Goal: Check status: Check status

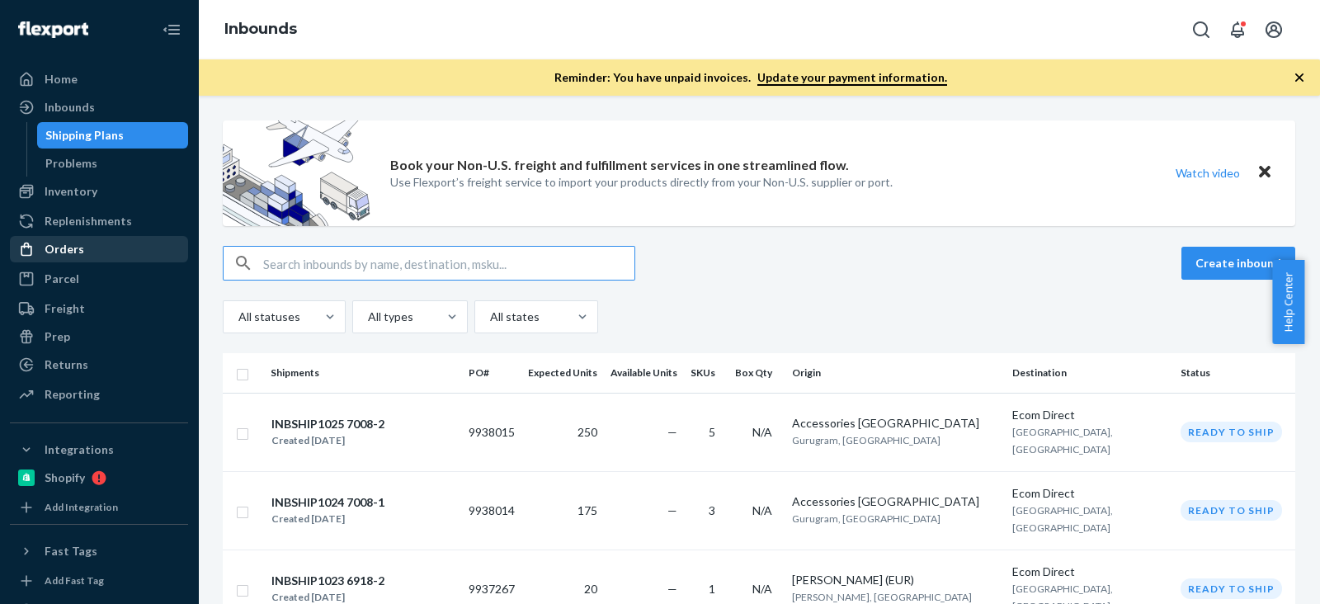
click at [116, 247] on div "Orders" at bounding box center [99, 249] width 175 height 23
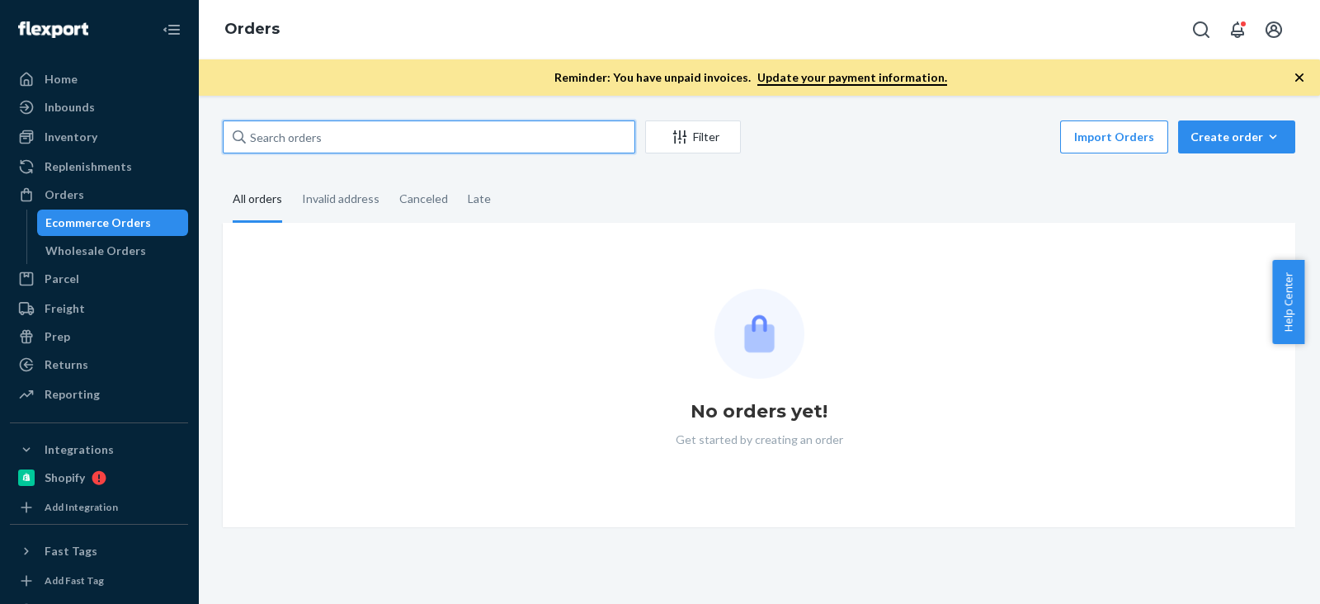
click at [384, 138] on input "text" at bounding box center [429, 136] width 413 height 33
paste input "[PERSON_NAME]"
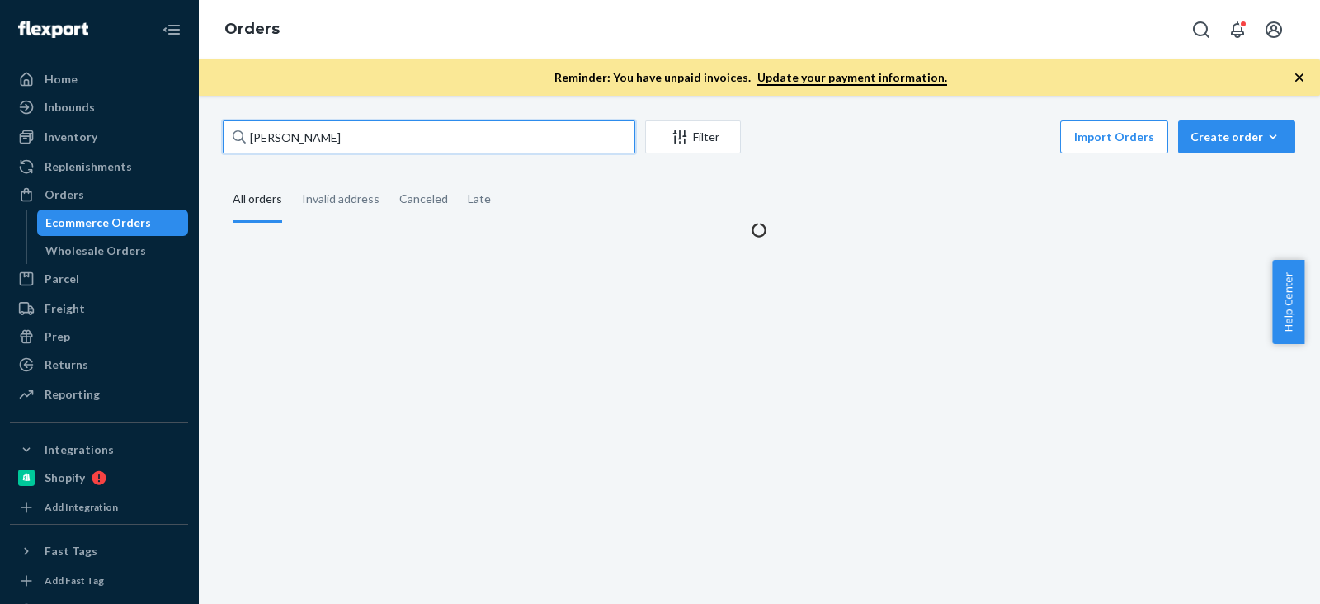
type input "[PERSON_NAME]"
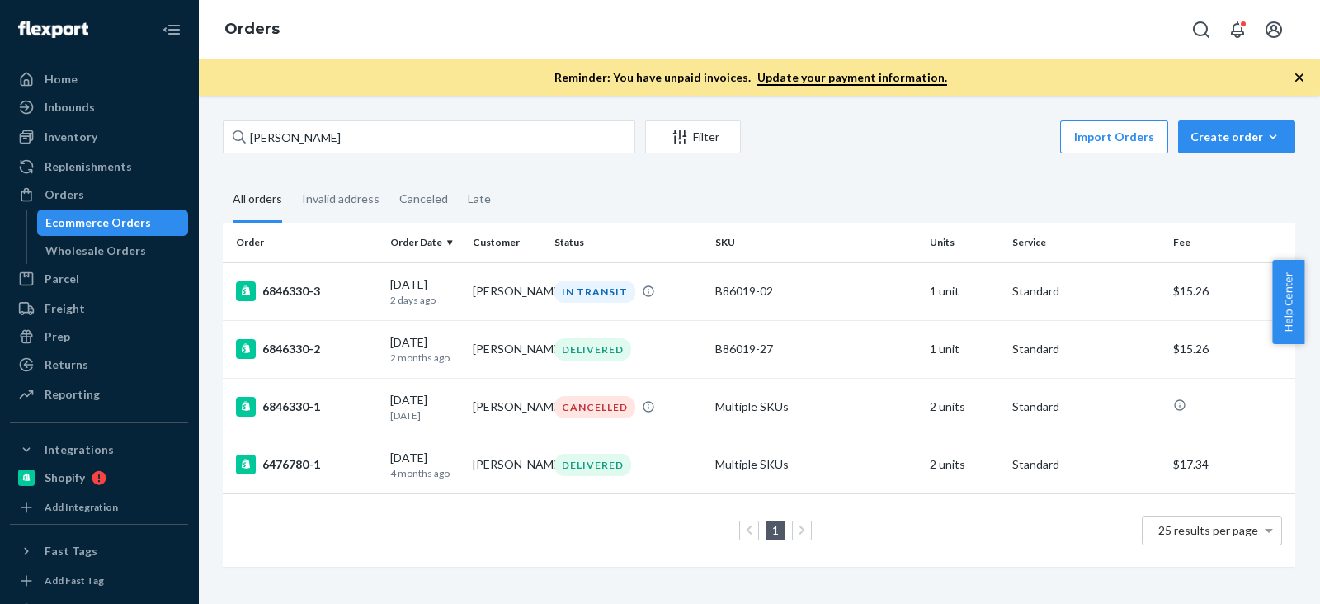
click at [545, 179] on fieldset "All orders Invalid address Canceled Late" at bounding box center [759, 199] width 1073 height 45
click at [311, 289] on div "6846330-3" at bounding box center [306, 291] width 141 height 20
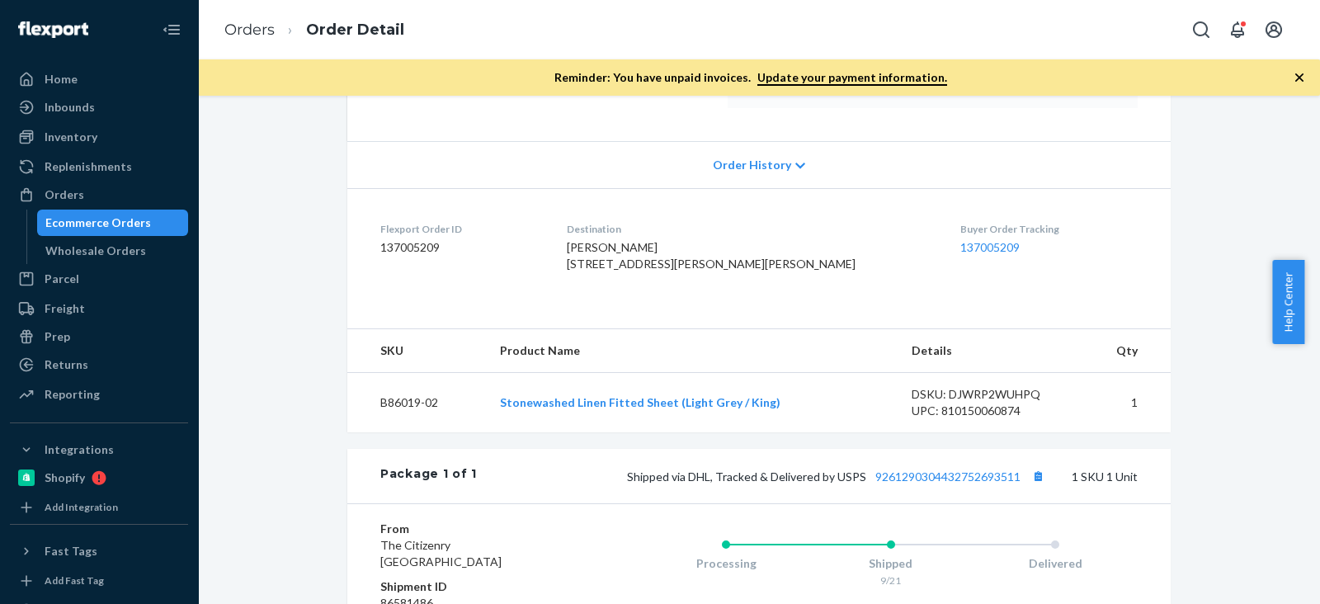
scroll to position [102, 0]
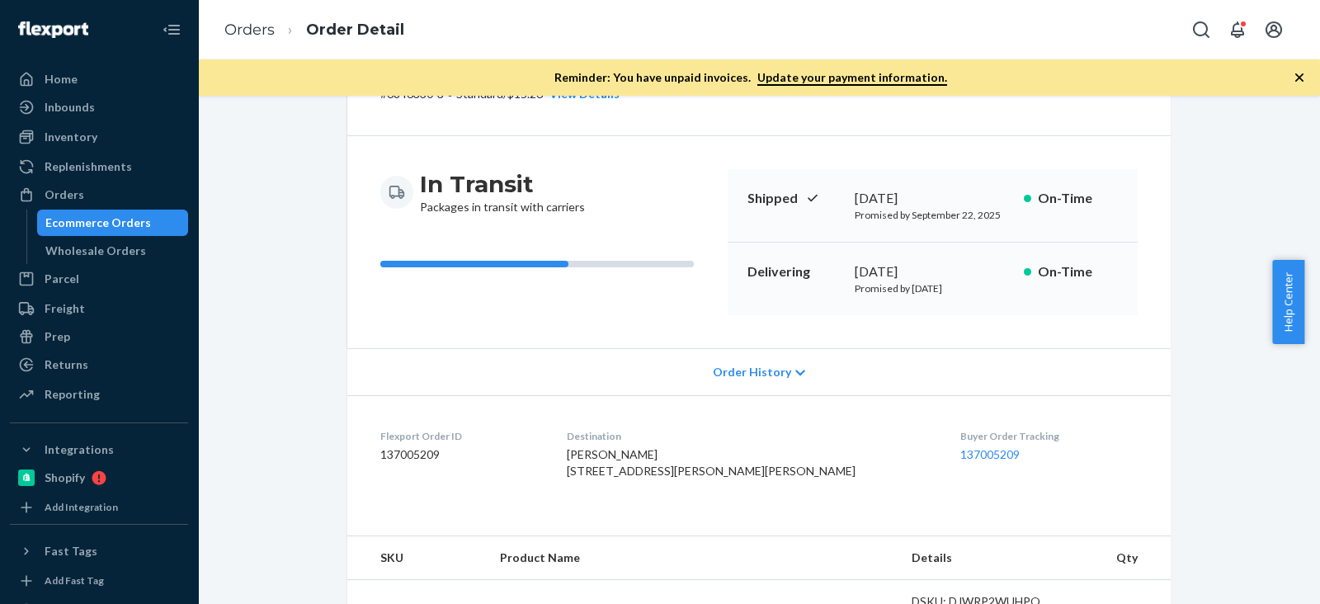
drag, startPoint x: 844, startPoint y: 271, endPoint x: 928, endPoint y: 266, distance: 84.3
click at [928, 266] on div "Delivering [DATE] Promised by [DATE] On-Time" at bounding box center [933, 279] width 410 height 73
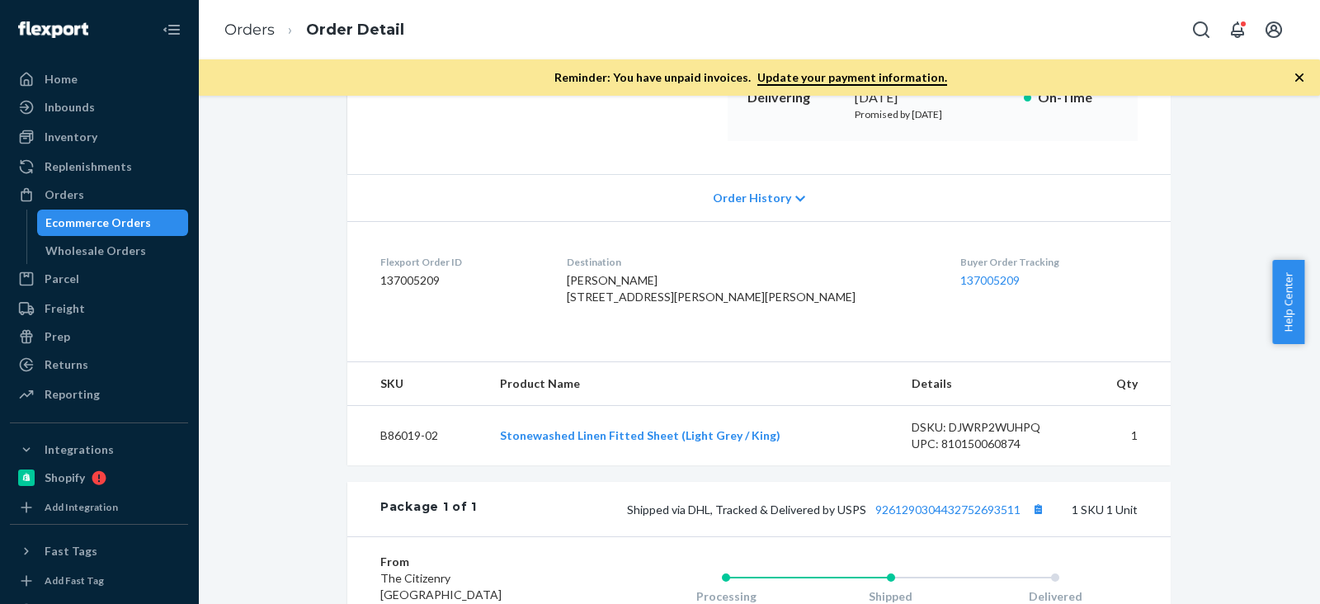
scroll to position [309, 0]
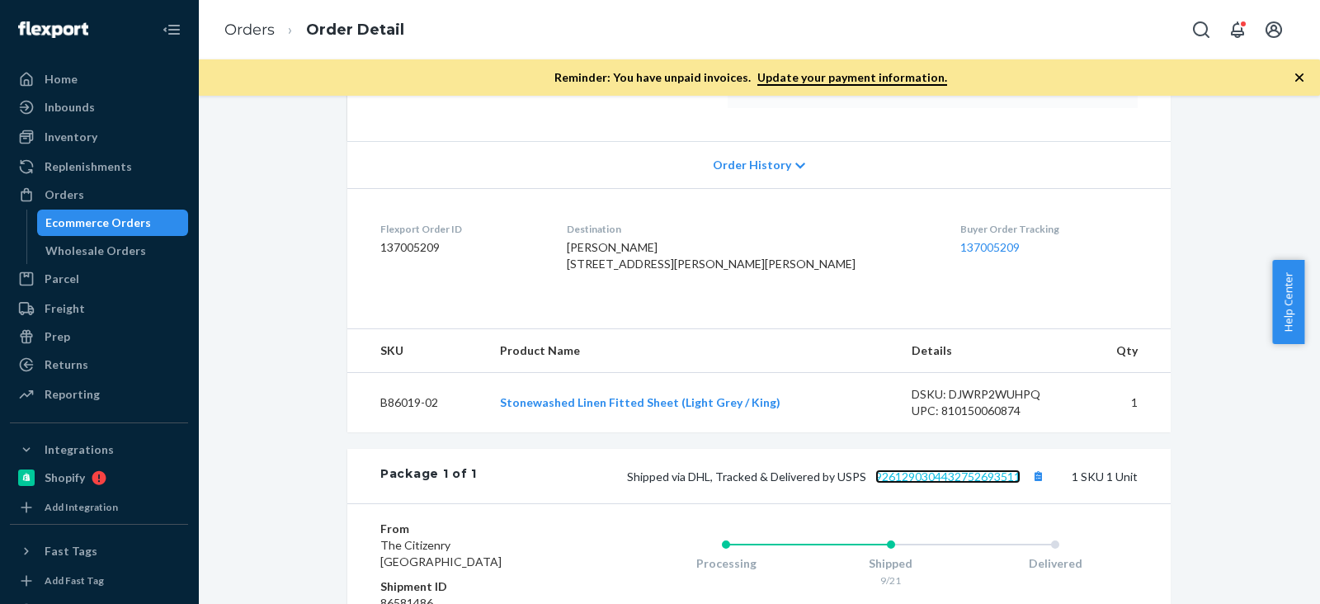
click at [897, 483] on link "9261290304432752693511" at bounding box center [947, 476] width 145 height 14
